Goal: Information Seeking & Learning: Learn about a topic

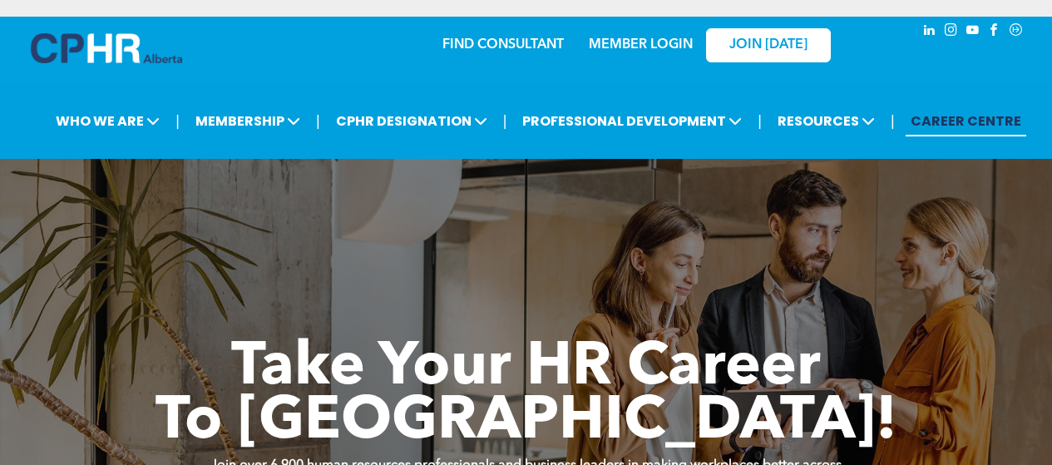
click at [643, 43] on link "MEMBER LOGIN" at bounding box center [641, 44] width 104 height 13
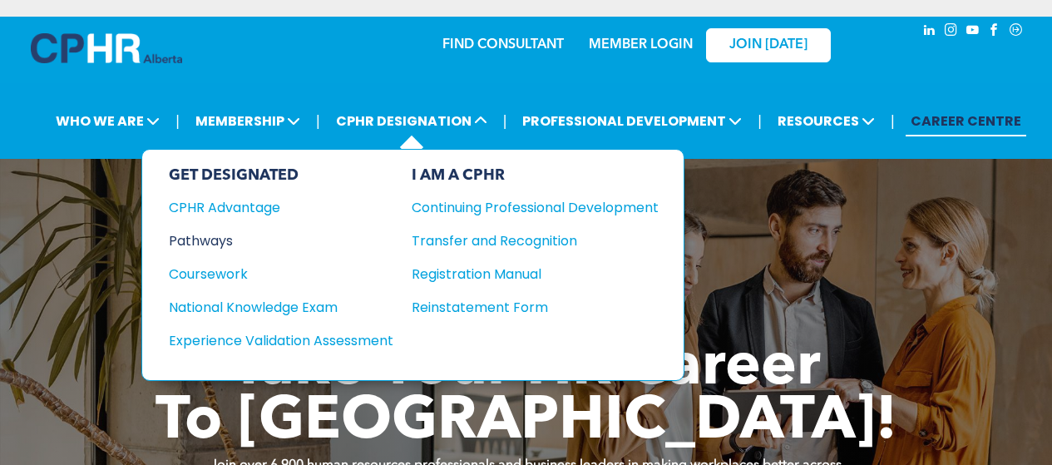
click at [213, 242] on div "Pathways" at bounding box center [270, 240] width 202 height 21
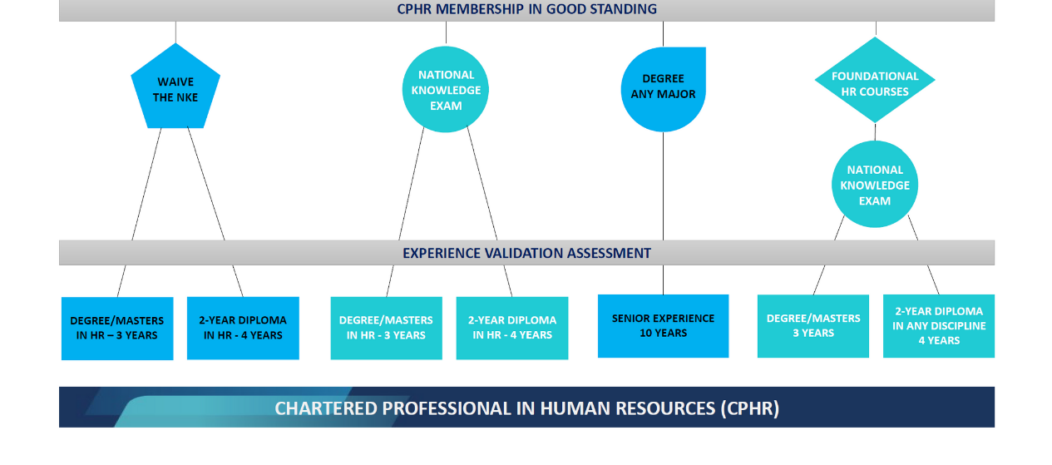
scroll to position [1497, 0]
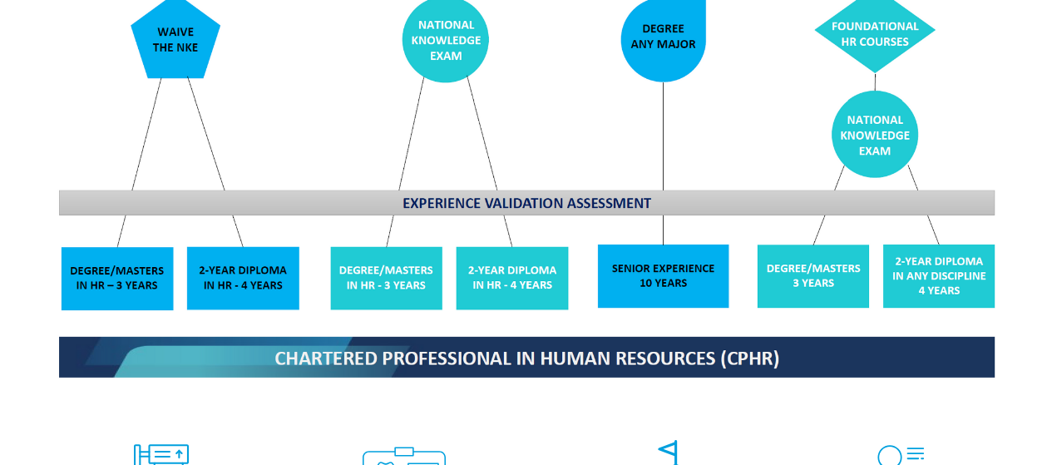
click at [96, 238] on img at bounding box center [526, 99] width 963 height 579
click at [202, 86] on img at bounding box center [526, 99] width 963 height 579
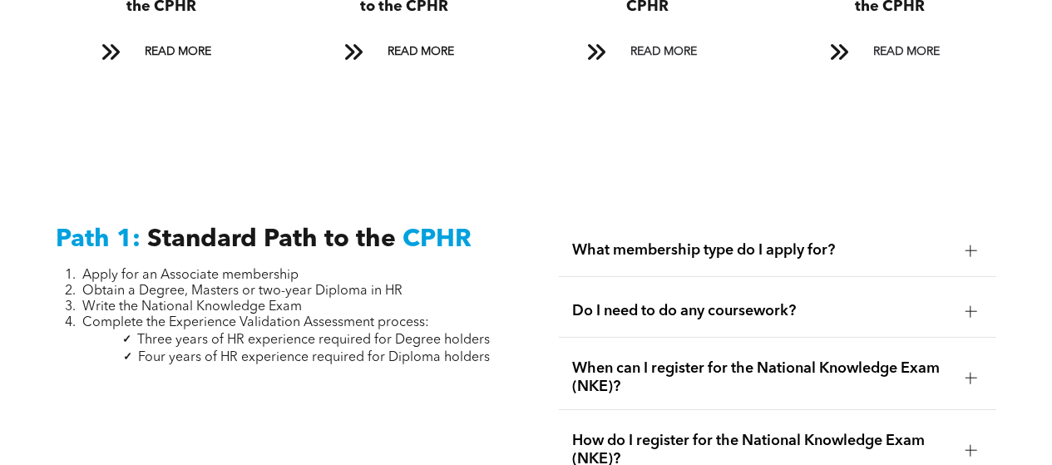
scroll to position [2162, 0]
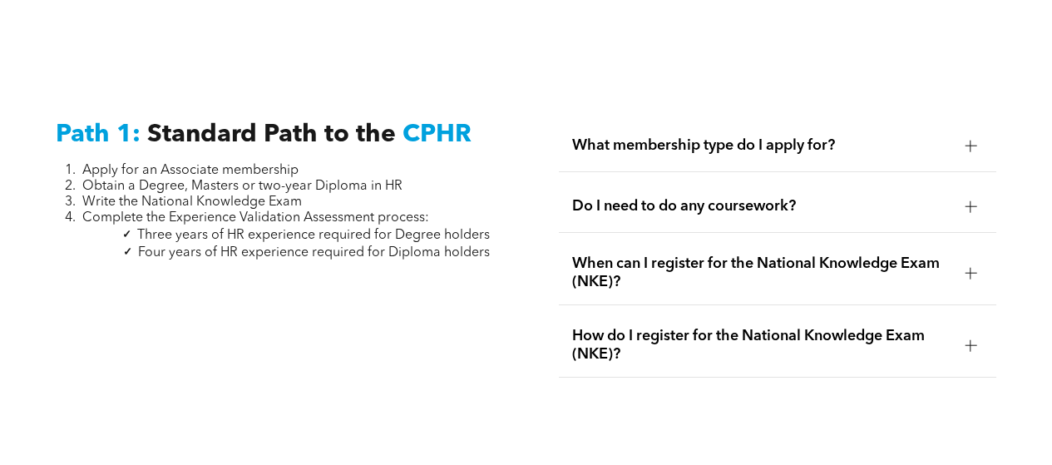
click at [970, 140] on div at bounding box center [970, 146] width 1 height 12
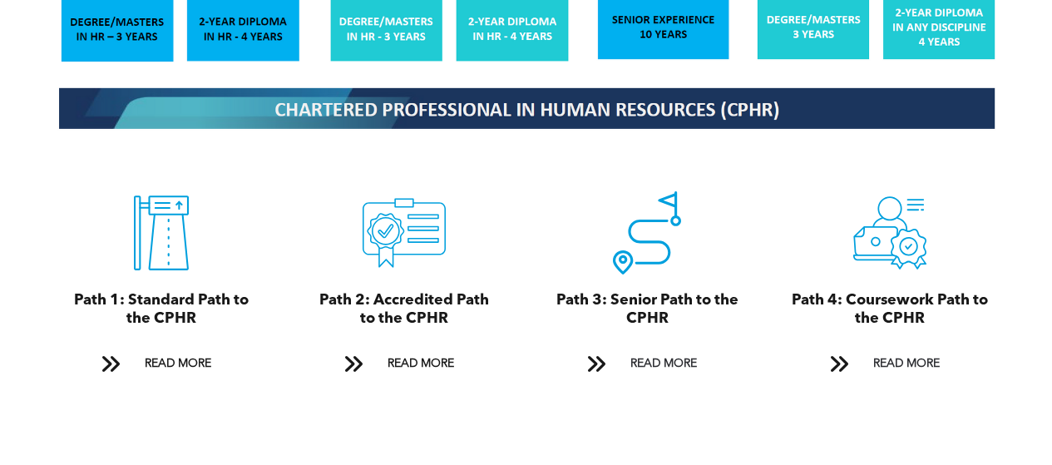
scroll to position [1746, 0]
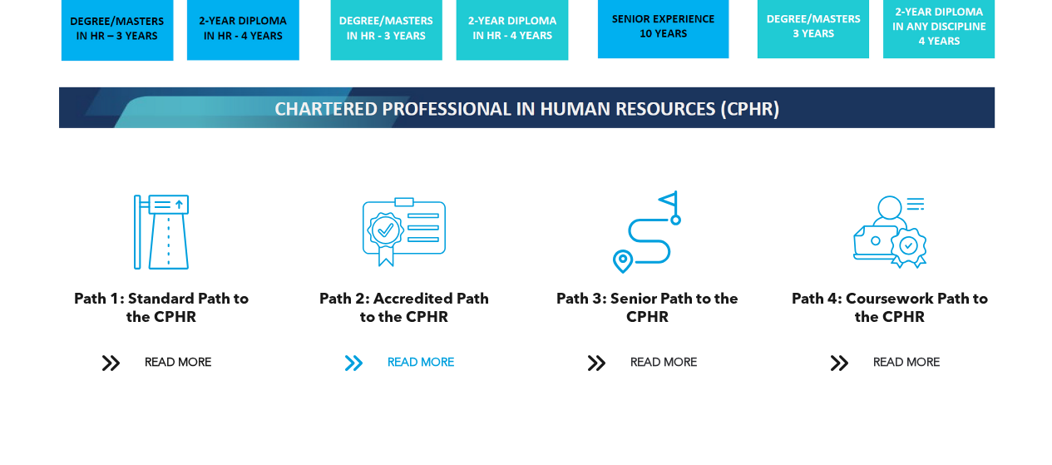
click at [390, 348] on span "READ MORE" at bounding box center [421, 363] width 78 height 31
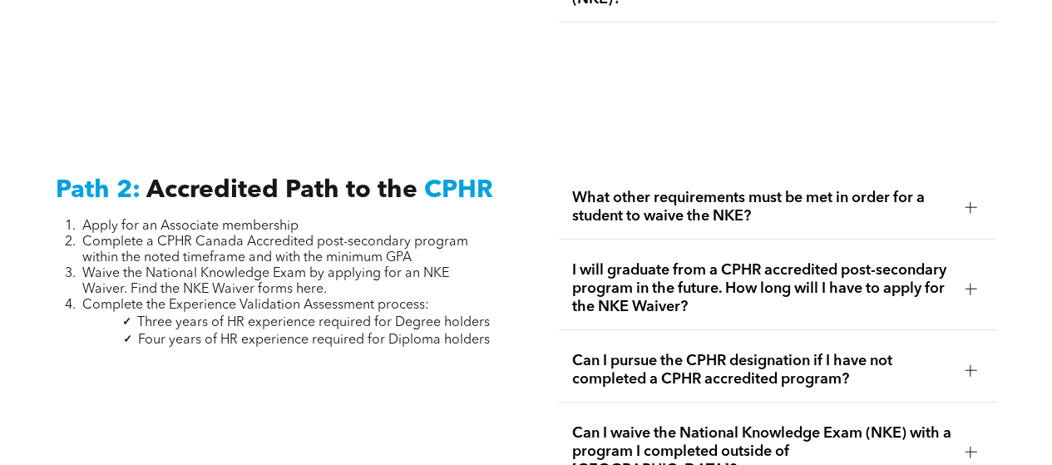
scroll to position [2635, 0]
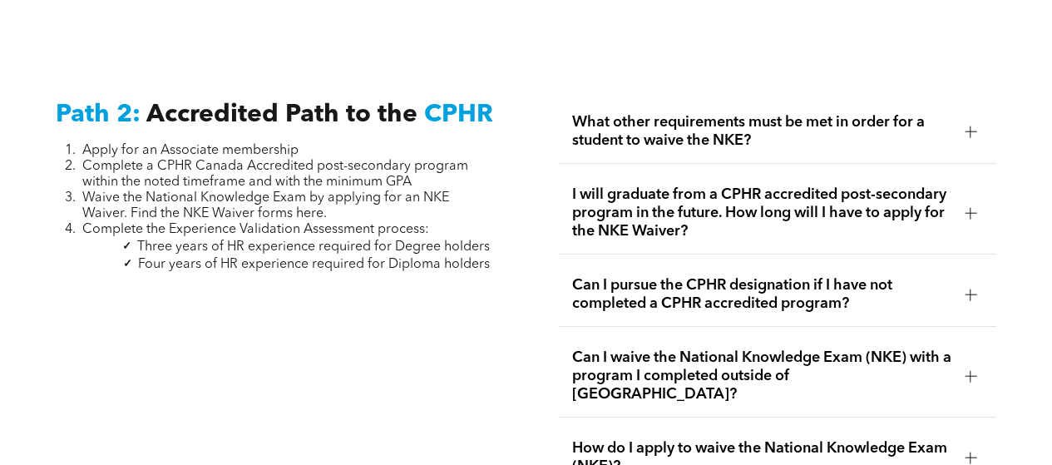
click at [875, 116] on span "What other requirements must be met in order for a student to waive the NKE?" at bounding box center [762, 131] width 380 height 37
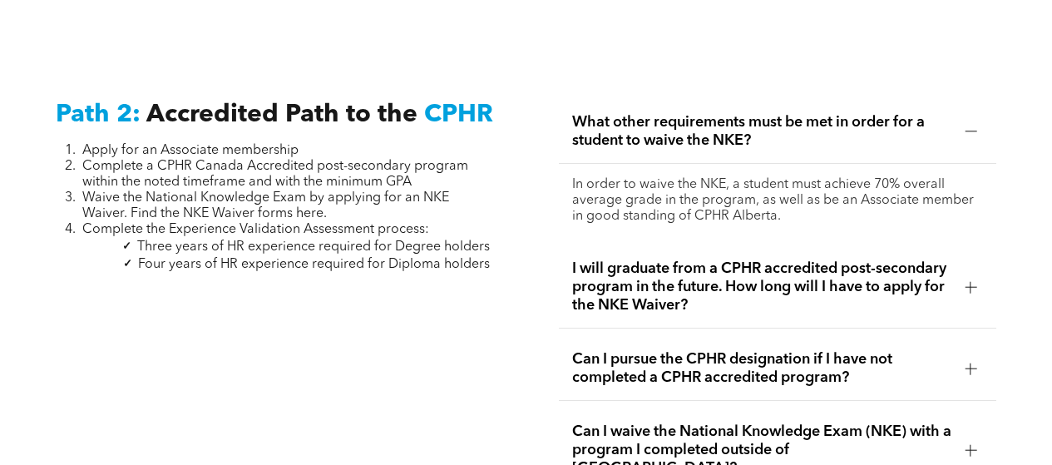
click at [712, 259] on span "I will graduate from a CPHR accredited post-secondary program in the future. Ho…" at bounding box center [762, 286] width 380 height 55
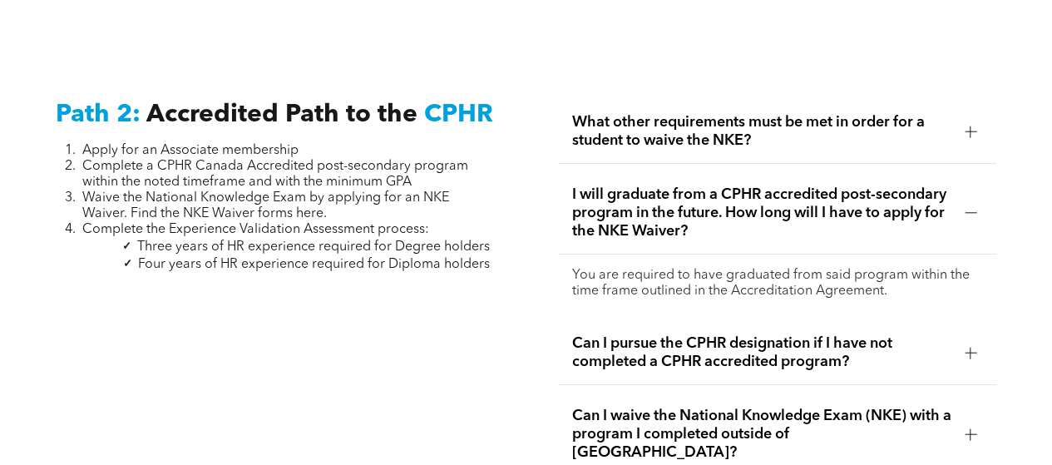
scroll to position [2718, 0]
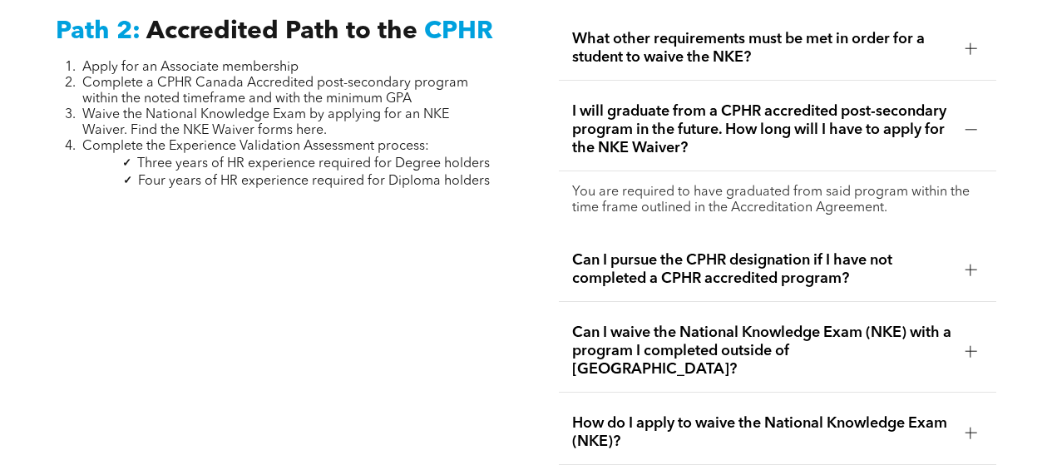
click at [694, 251] on span "Can I pursue the CPHR designation if I have not completed a CPHR accredited pro…" at bounding box center [762, 269] width 380 height 37
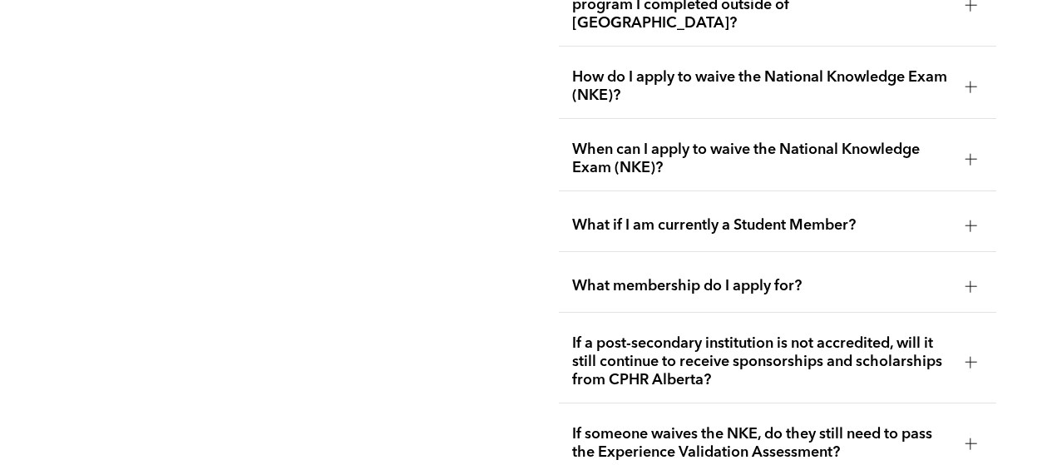
scroll to position [3134, 0]
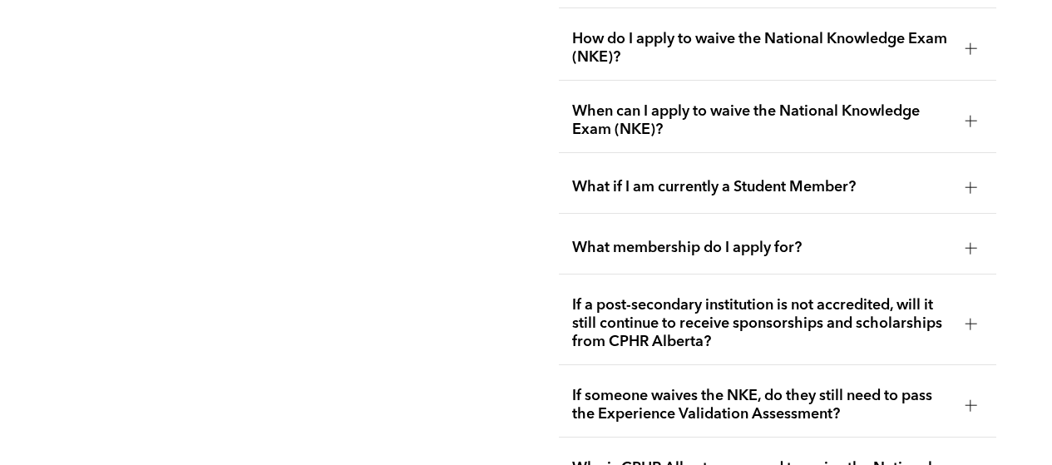
click at [783, 178] on span "What if I am currently a Student Member?" at bounding box center [762, 187] width 380 height 18
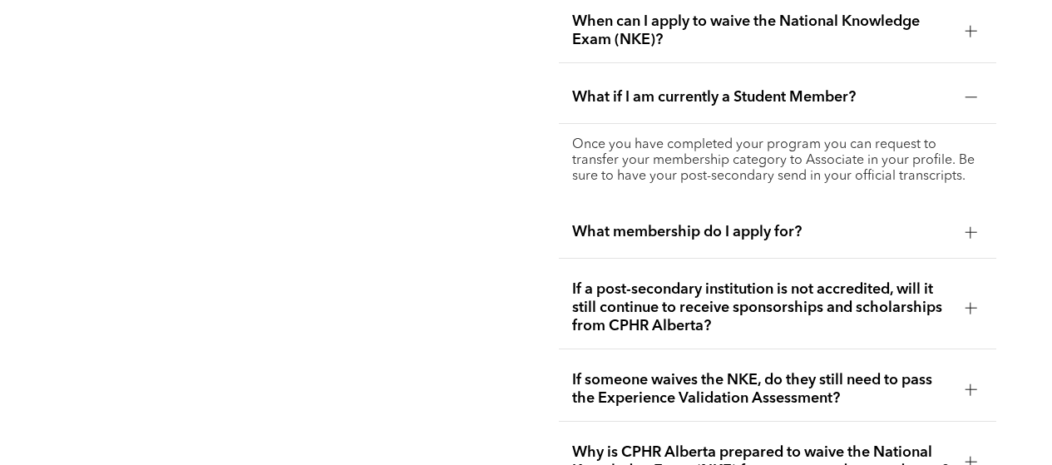
click at [681, 223] on span "What membership do I apply for?" at bounding box center [762, 232] width 380 height 18
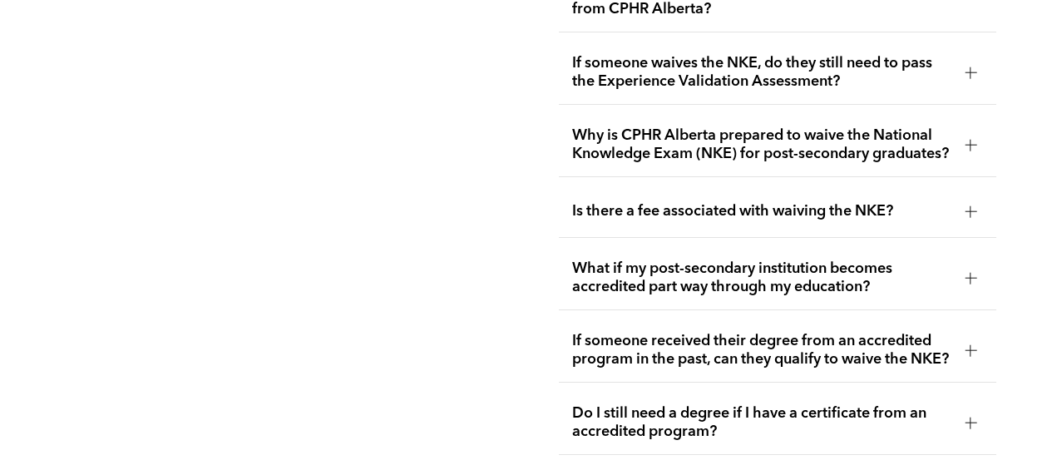
scroll to position [3466, 0]
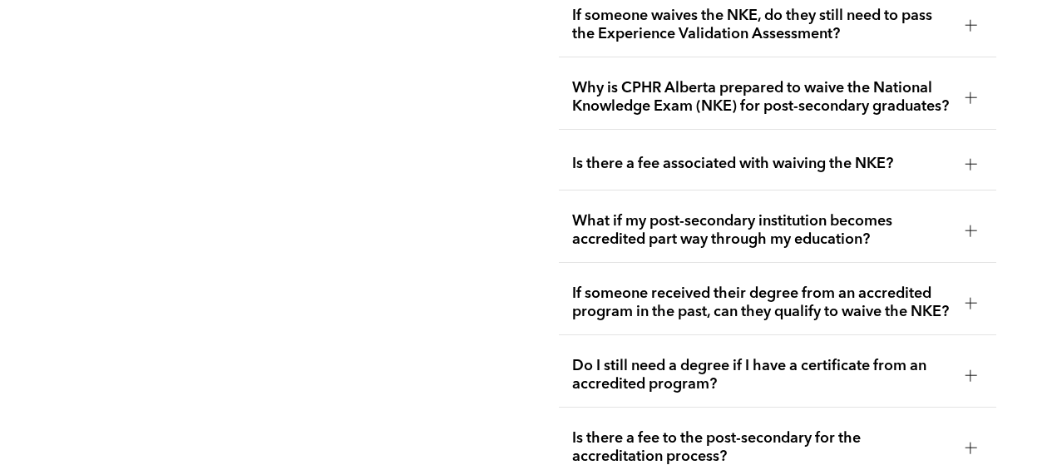
click at [742, 138] on div "Is there a fee associated with waiving the NKE?" at bounding box center [778, 164] width 438 height 52
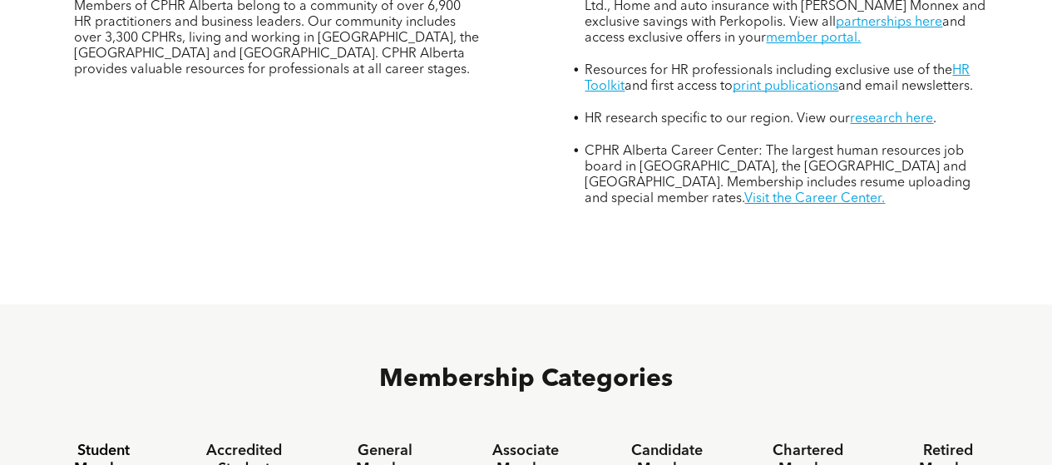
scroll to position [998, 0]
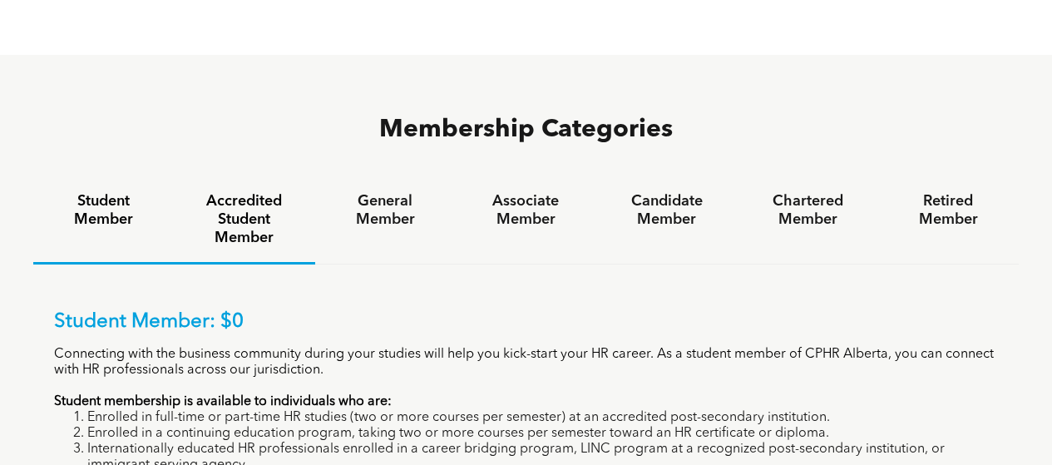
click at [257, 192] on h4 "Accredited Student Member" at bounding box center [244, 219] width 111 height 55
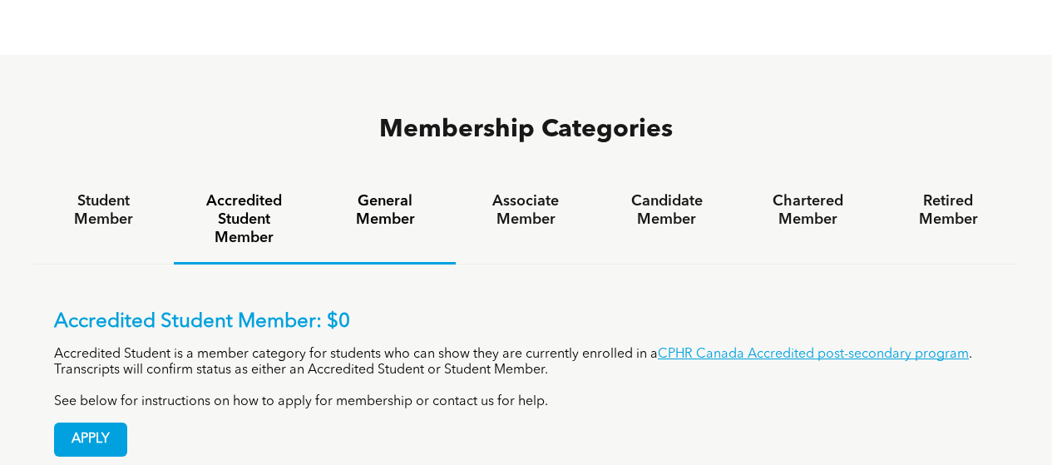
click at [410, 192] on h4 "General Member" at bounding box center [385, 210] width 111 height 37
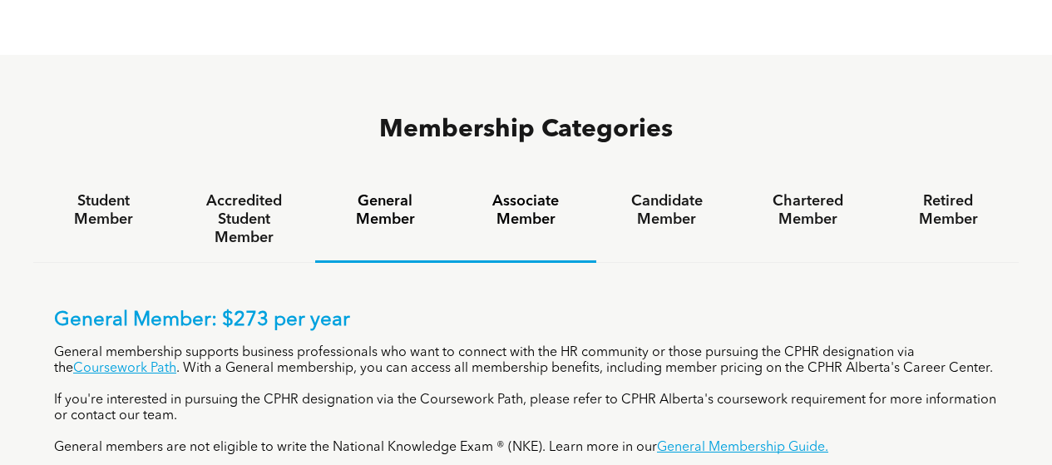
click at [526, 192] on h4 "Associate Member" at bounding box center [526, 210] width 111 height 37
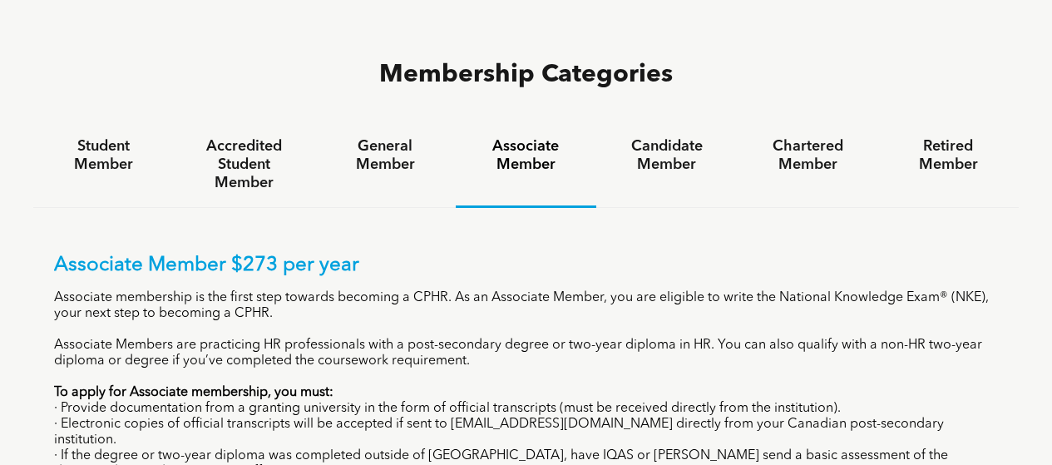
scroll to position [1081, 0]
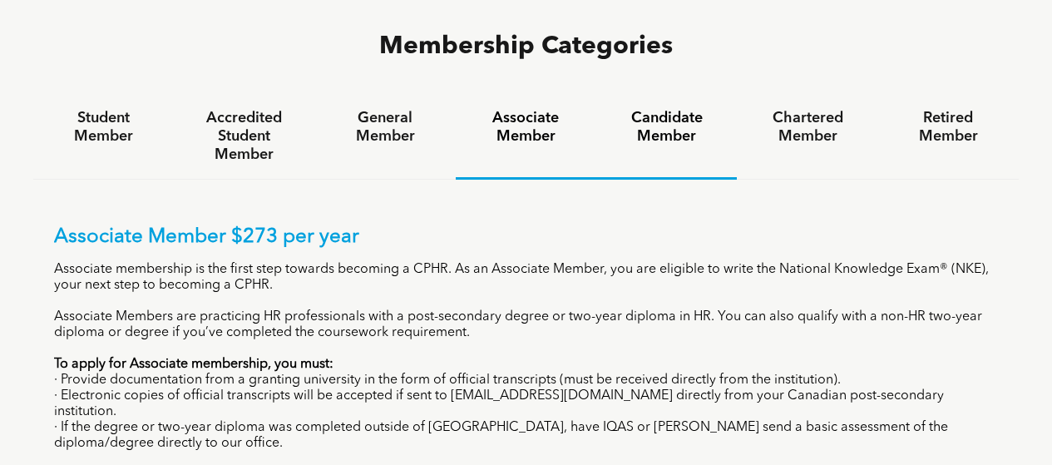
click at [669, 109] on h4 "Candidate Member" at bounding box center [666, 127] width 111 height 37
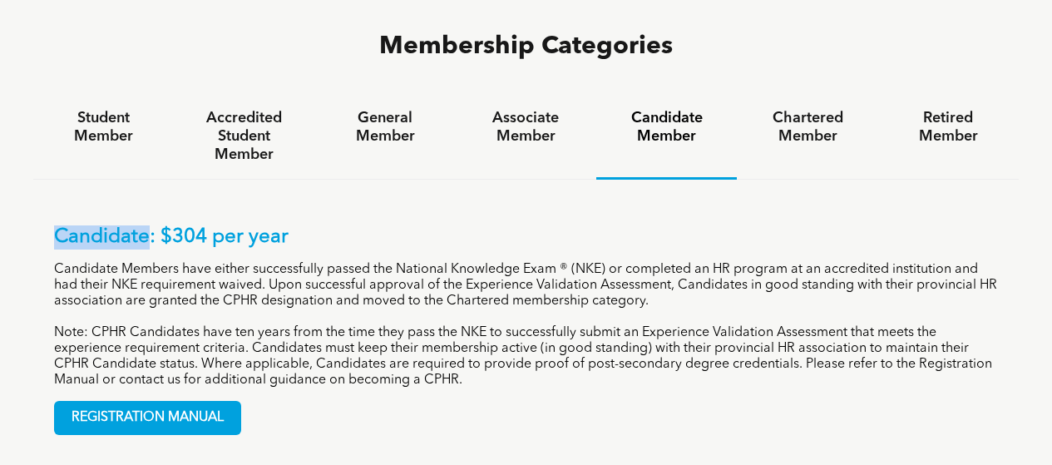
drag, startPoint x: 147, startPoint y: 151, endPoint x: 52, endPoint y: 160, distance: 96.0
click at [52, 180] on div "Candidate: $304 per year Candidate Members have either successfully passed the …" at bounding box center [525, 318] width 985 height 276
copy p "Candidate"
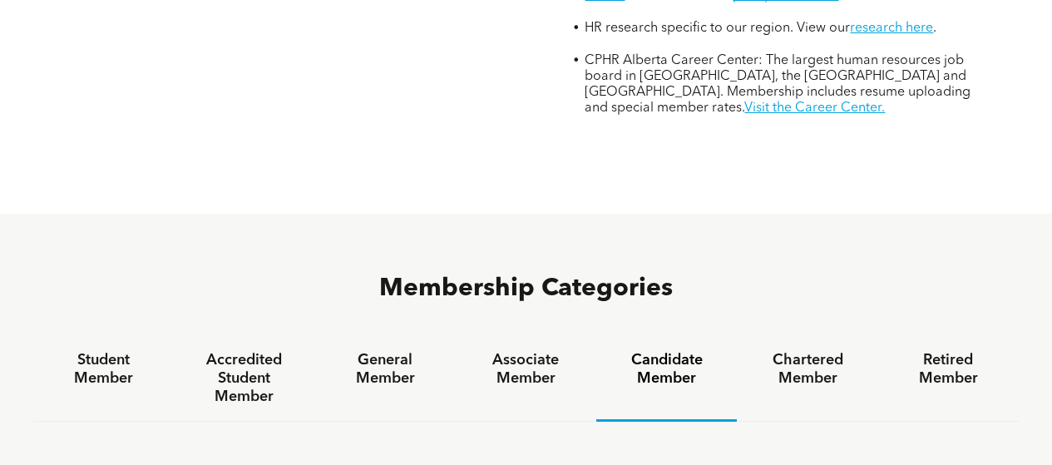
scroll to position [831, 0]
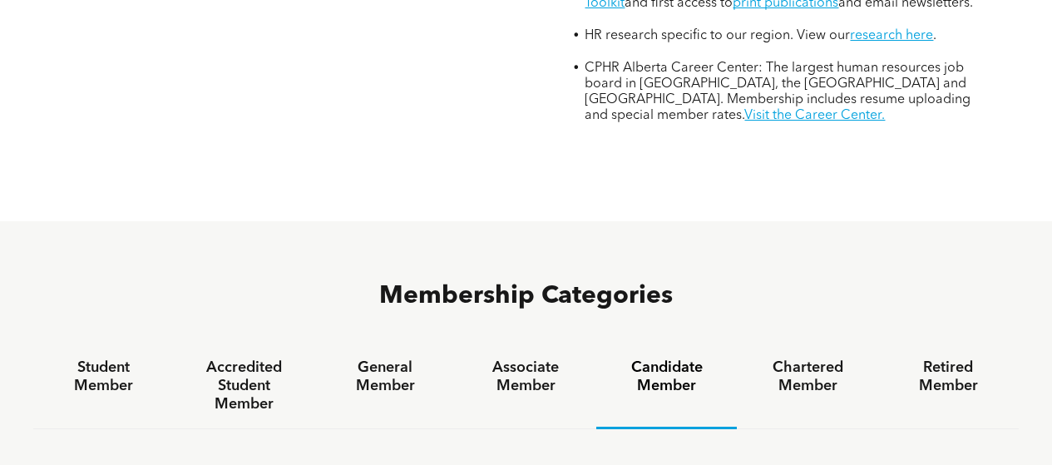
click at [660, 358] on h4 "Candidate Member" at bounding box center [666, 376] width 111 height 37
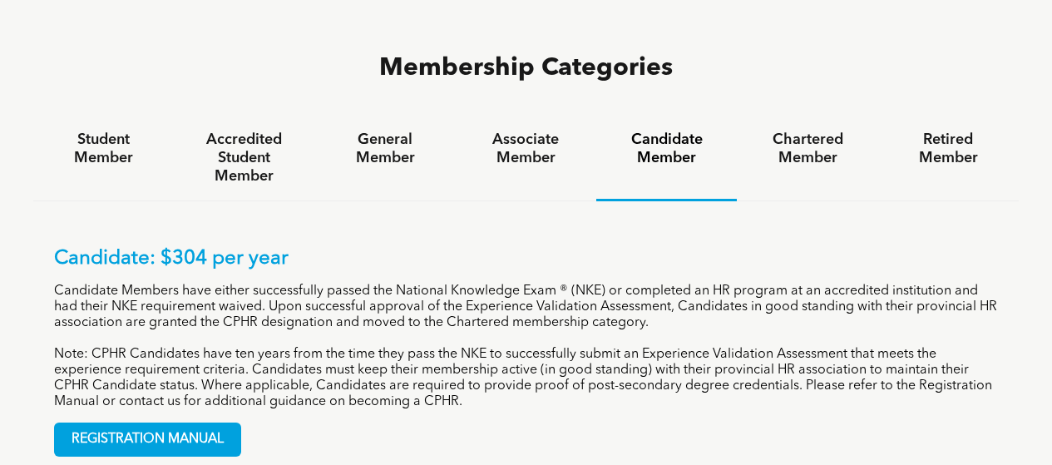
scroll to position [1081, 0]
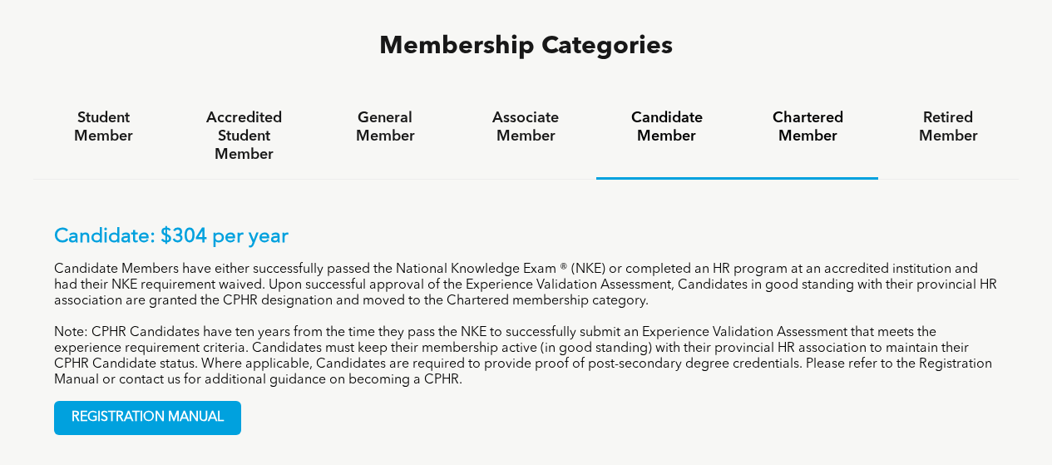
click at [801, 109] on h4 "Chartered Member" at bounding box center [807, 127] width 111 height 37
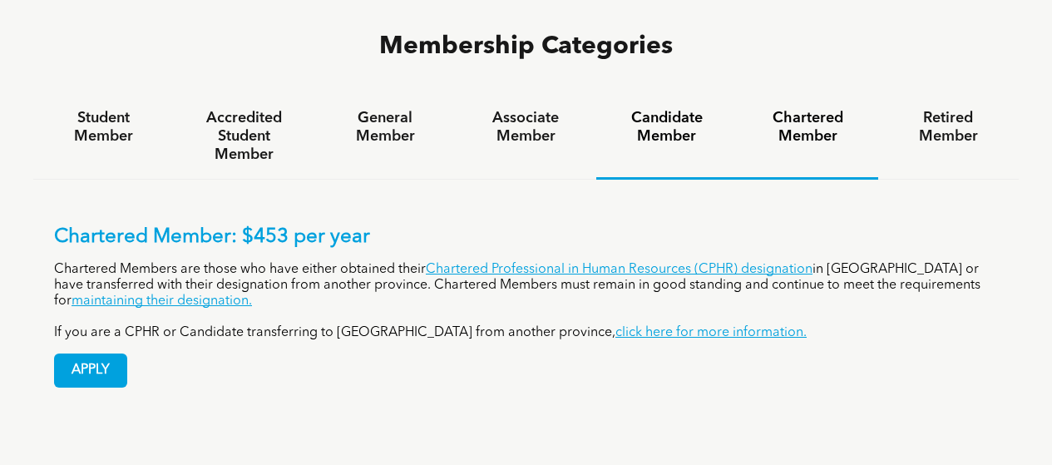
click at [675, 109] on h4 "Candidate Member" at bounding box center [666, 127] width 111 height 37
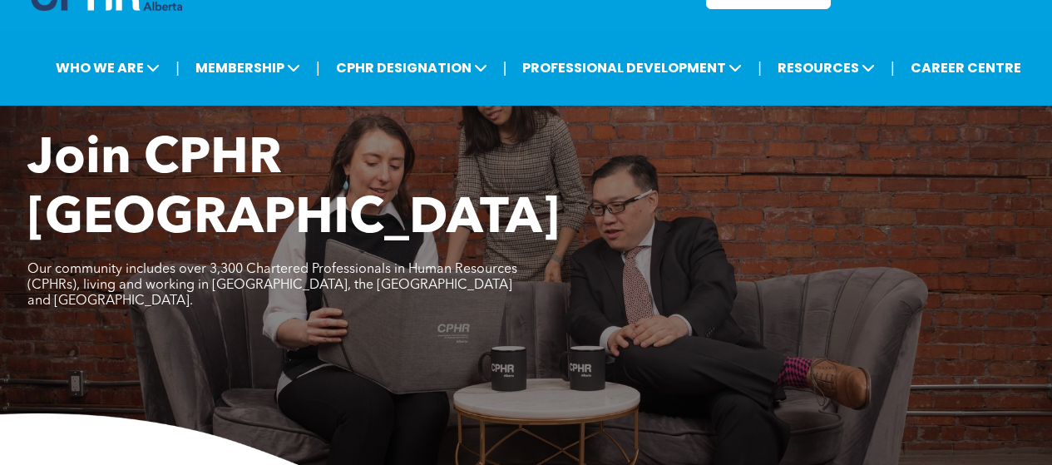
scroll to position [83, 0]
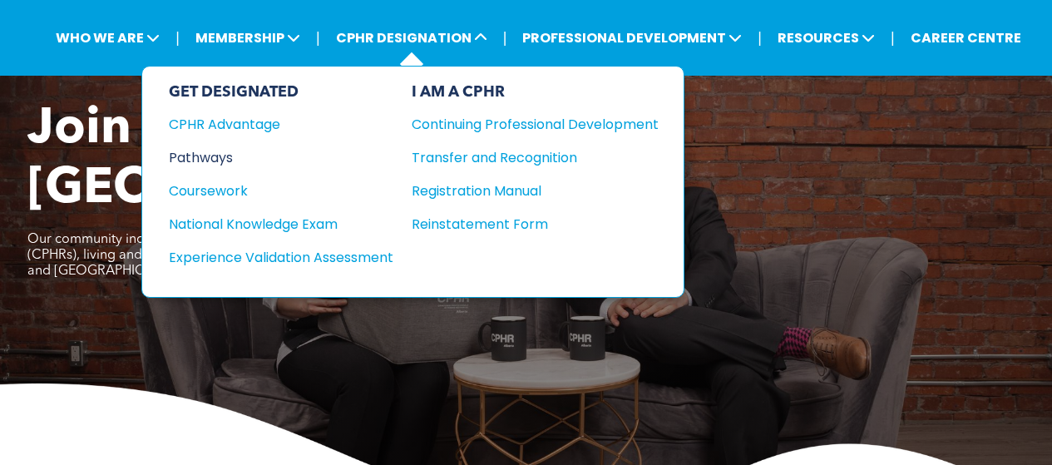
click at [196, 165] on div "Pathways" at bounding box center [270, 157] width 202 height 21
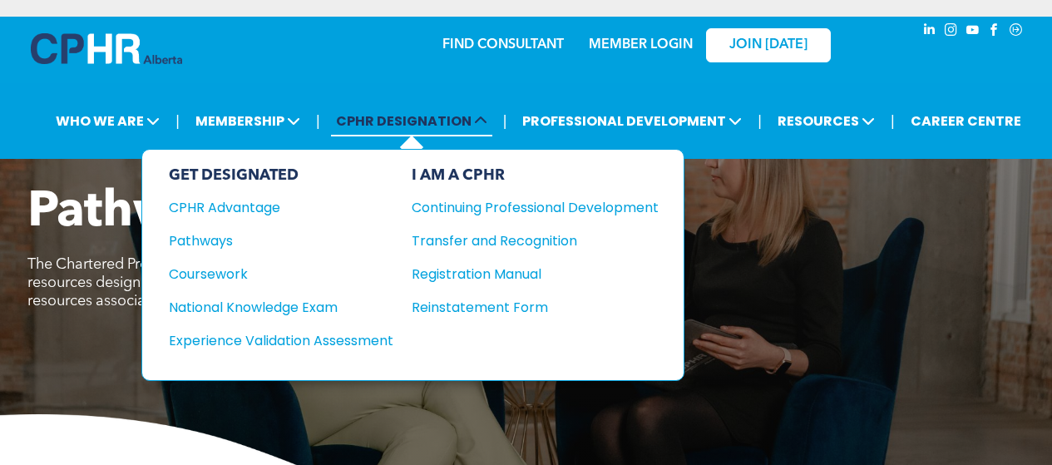
click at [401, 115] on span "CPHR DESIGNATION" at bounding box center [411, 121] width 161 height 31
click at [205, 237] on div "Pathways" at bounding box center [270, 240] width 202 height 21
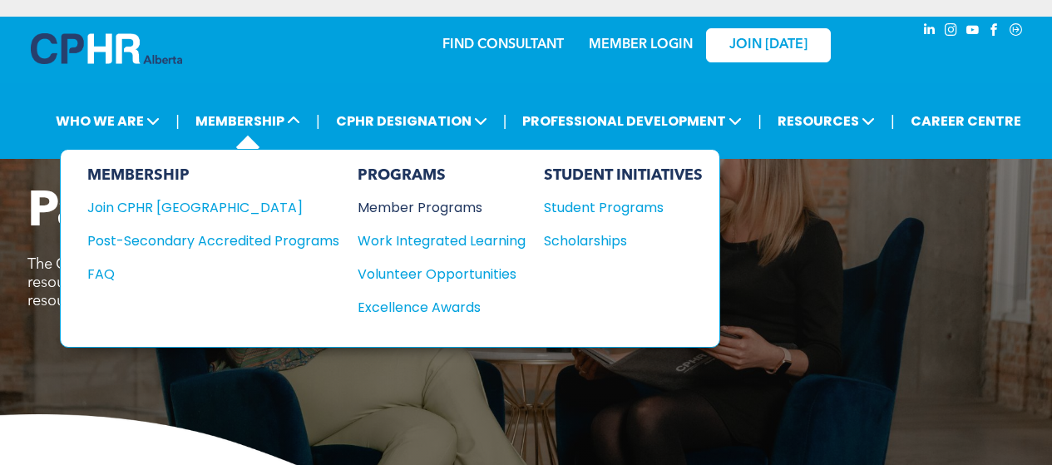
click at [399, 209] on div "Member Programs" at bounding box center [433, 207] width 151 height 21
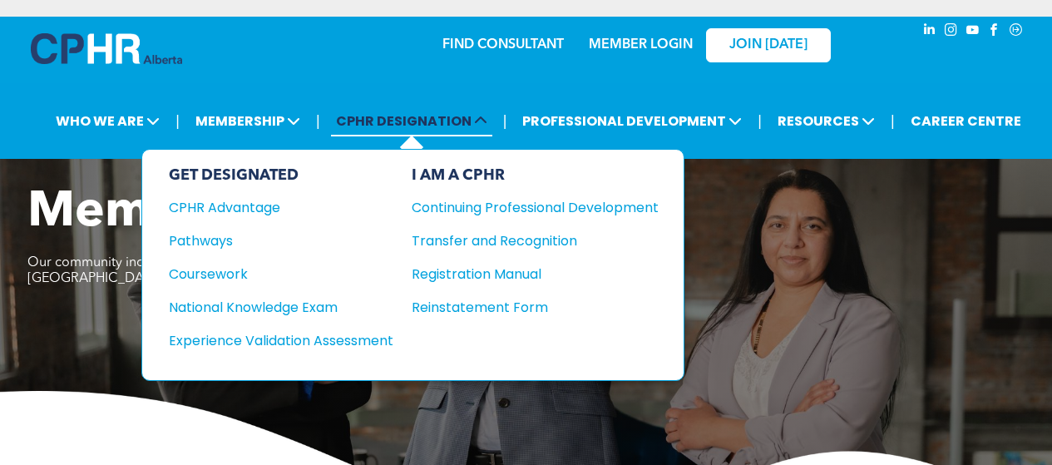
click at [471, 126] on span "CPHR DESIGNATION" at bounding box center [411, 121] width 161 height 31
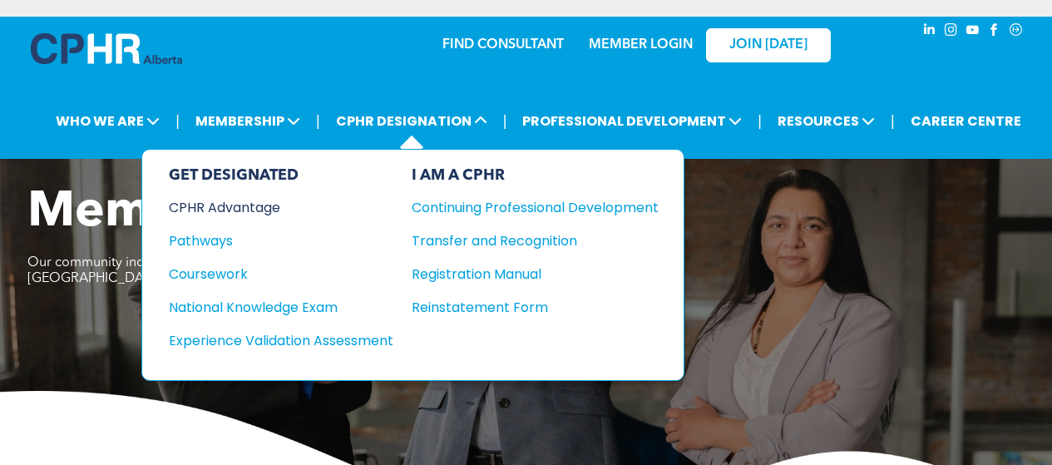
click at [217, 205] on div "CPHR Advantage" at bounding box center [270, 207] width 202 height 21
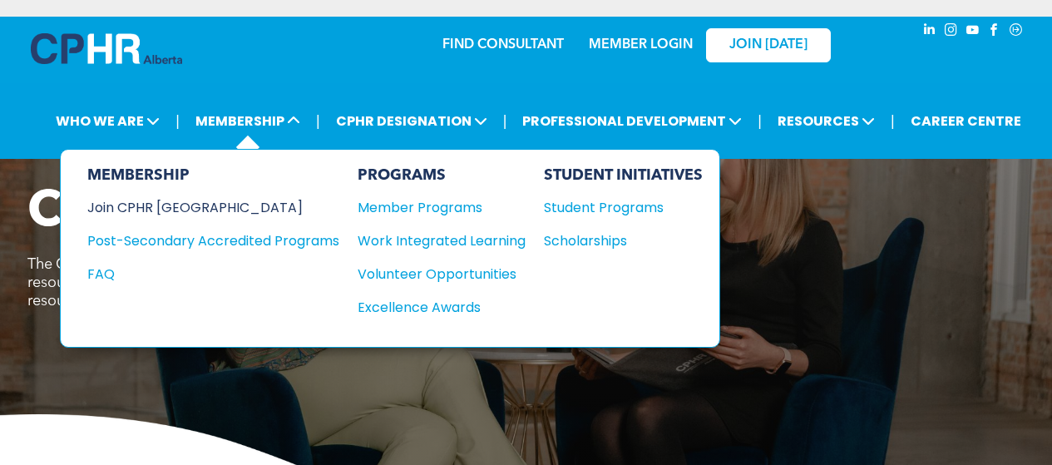
click at [193, 203] on div "Join CPHR [GEOGRAPHIC_DATA]" at bounding box center [200, 207] width 227 height 21
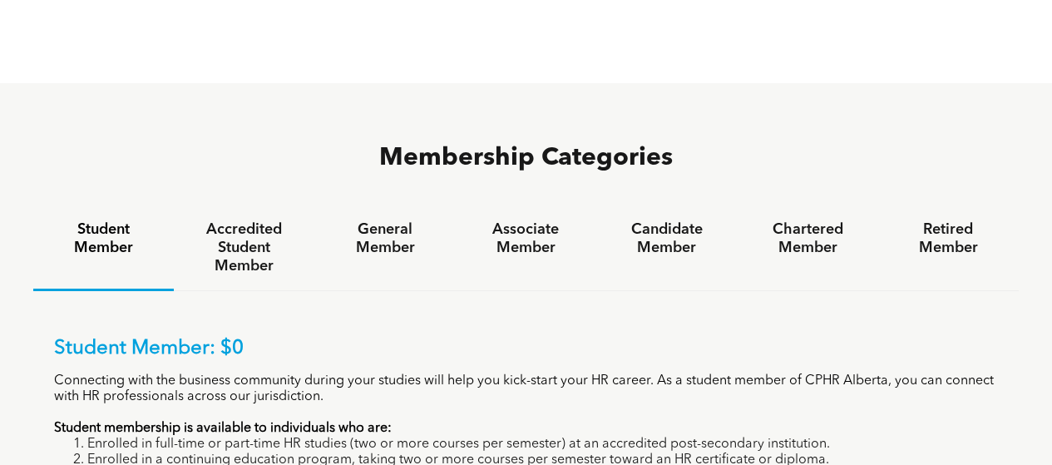
scroll to position [998, 0]
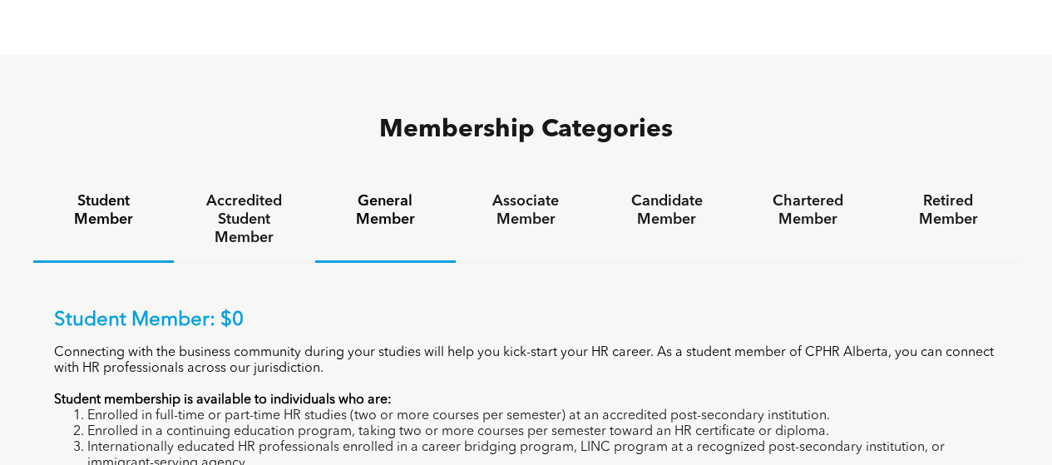
click at [391, 192] on h4 "General Member" at bounding box center [385, 210] width 111 height 37
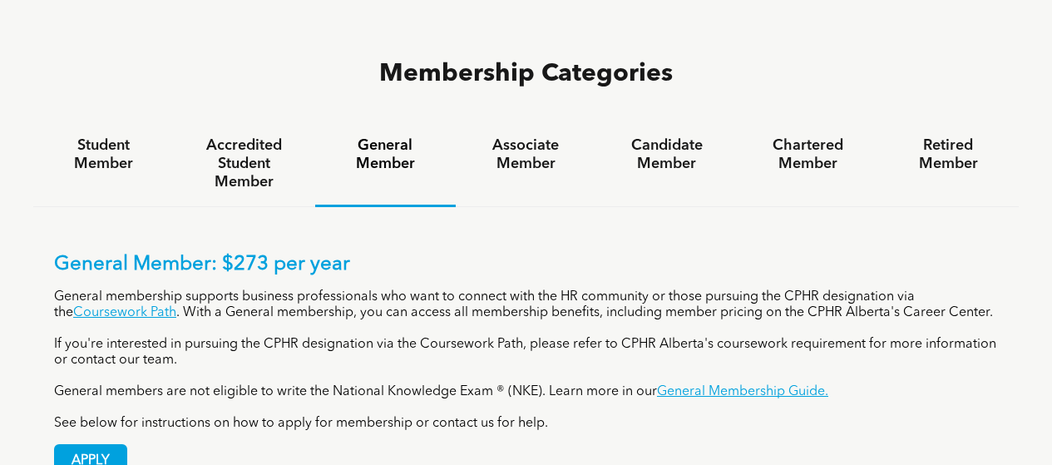
scroll to position [1081, 0]
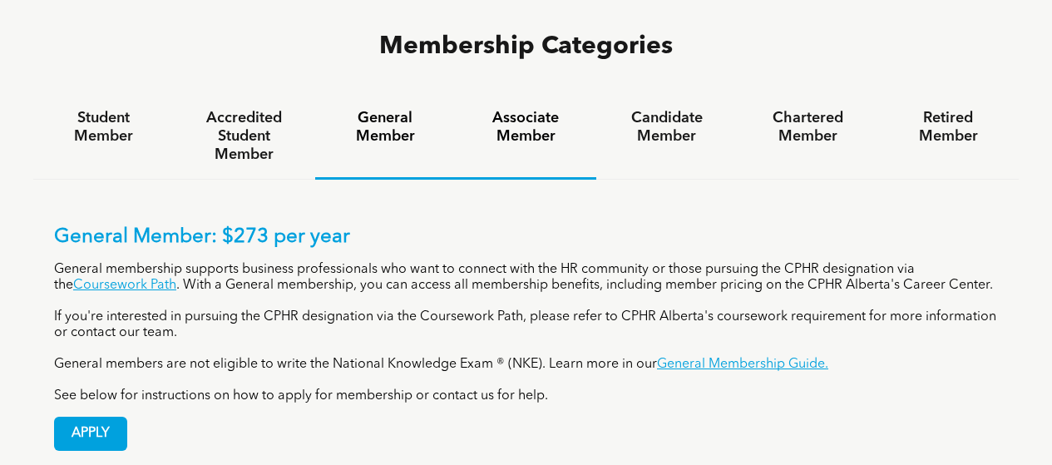
click at [541, 109] on h4 "Associate Member" at bounding box center [526, 127] width 111 height 37
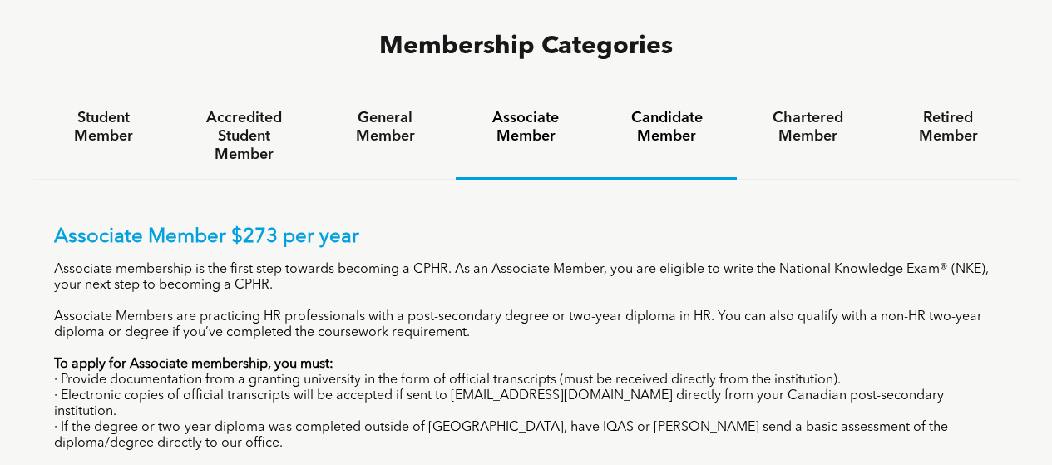
click at [668, 109] on h4 "Candidate Member" at bounding box center [666, 127] width 111 height 37
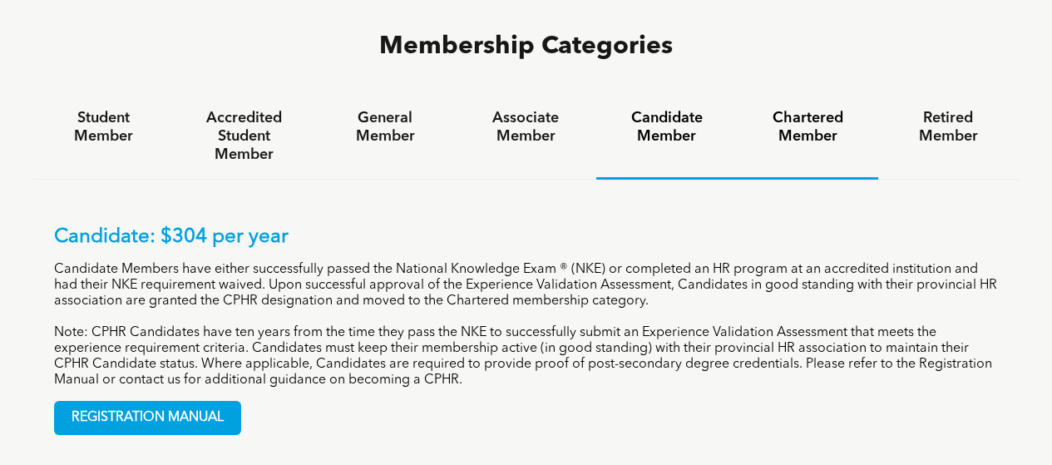
click at [792, 109] on h4 "Chartered Member" at bounding box center [807, 127] width 111 height 37
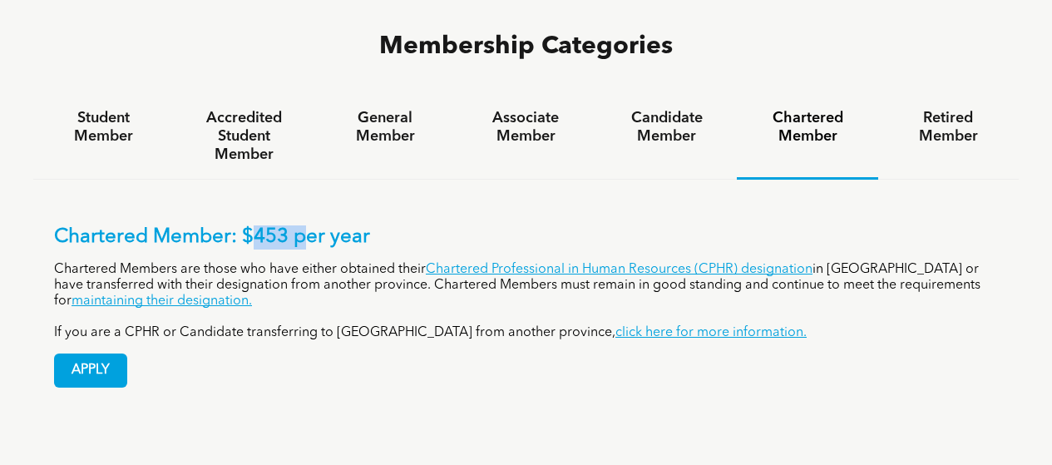
drag, startPoint x: 305, startPoint y: 155, endPoint x: 248, endPoint y: 155, distance: 57.4
click at [248, 225] on p "Chartered Member: $453 per year" at bounding box center [526, 237] width 944 height 24
copy p "453 p"
click at [639, 263] on link "Chartered Professional in Human Resources (CPHR) designation" at bounding box center [619, 269] width 387 height 13
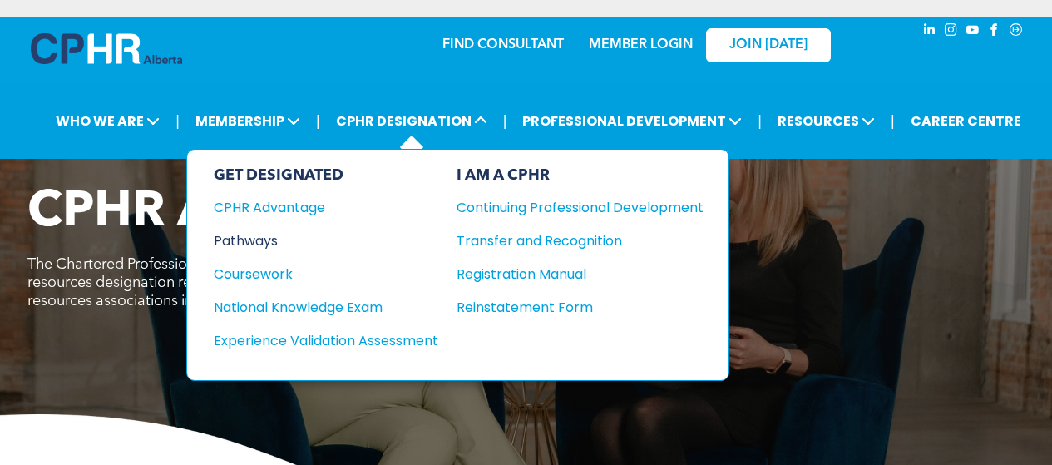
click at [263, 237] on div "Pathways" at bounding box center [315, 240] width 202 height 21
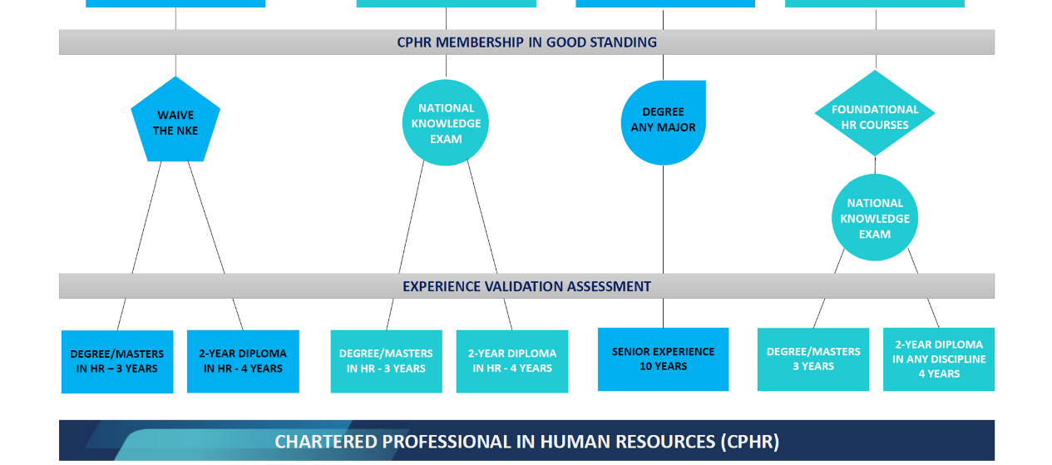
scroll to position [1497, 0]
